Goal: Find specific page/section

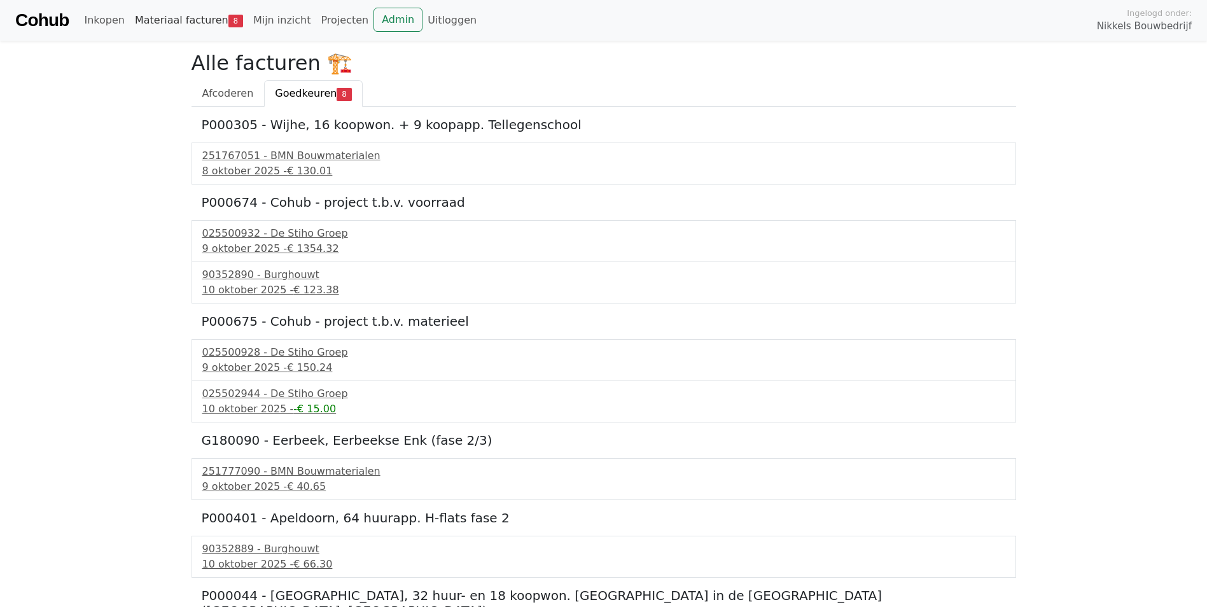
click at [212, 32] on link "Materiaal facturen 8" at bounding box center [189, 20] width 118 height 25
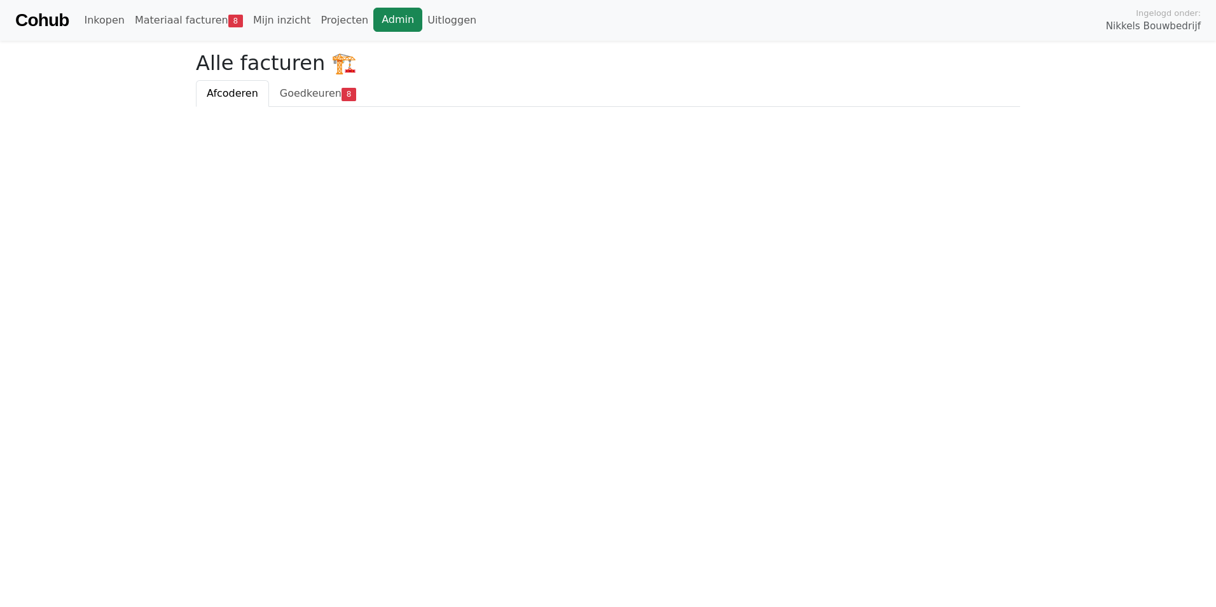
click at [373, 16] on link "Admin" at bounding box center [397, 20] width 49 height 24
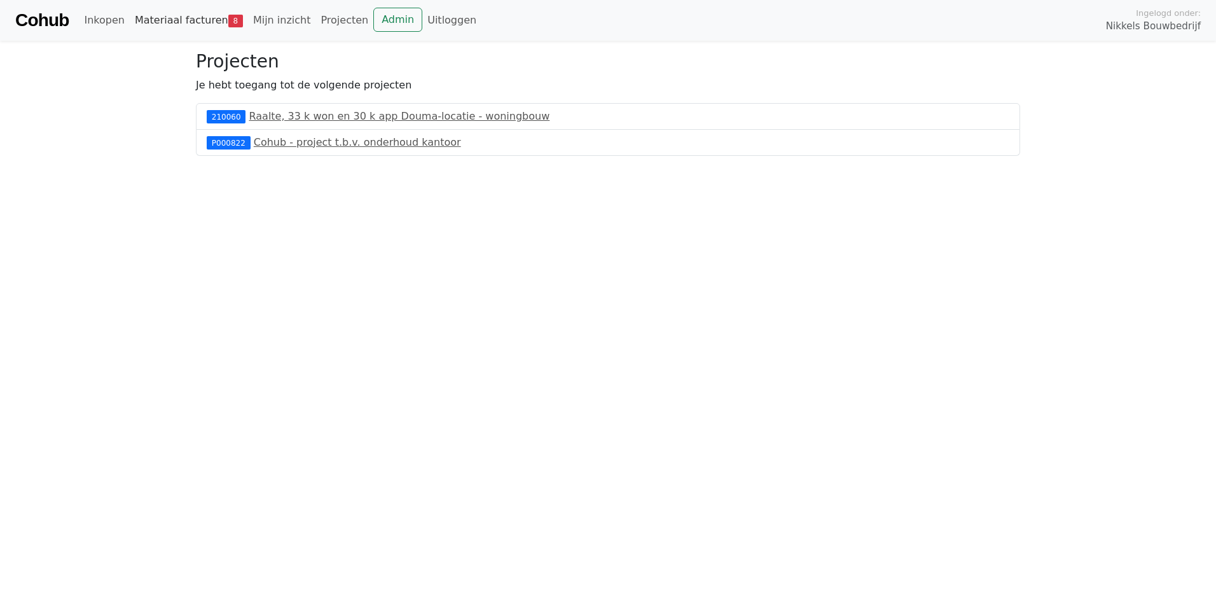
click at [228, 18] on span "8" at bounding box center [235, 21] width 15 height 13
